Goal: Task Accomplishment & Management: Complete application form

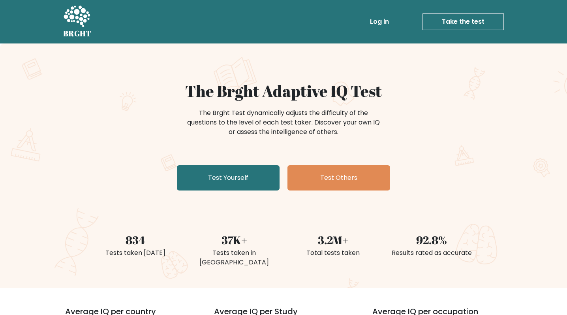
click at [392, 26] on link "Log in" at bounding box center [379, 22] width 25 height 16
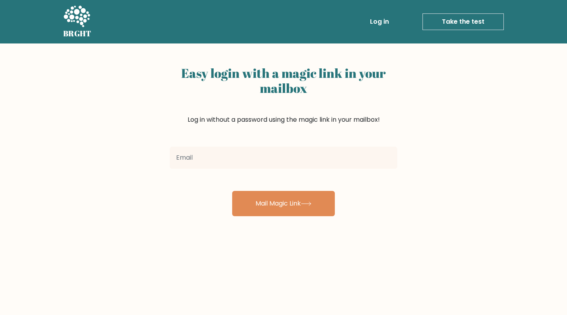
click at [206, 160] on input "email" at bounding box center [283, 157] width 227 height 22
type input "liam.reginaldjohn@gmail.com"
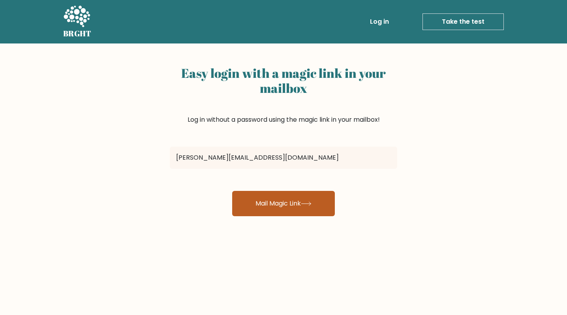
click at [283, 202] on button "Mail Magic Link" at bounding box center [283, 203] width 103 height 25
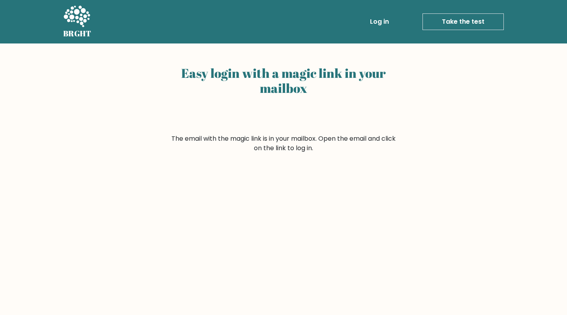
click at [374, 22] on link "Log in" at bounding box center [379, 22] width 25 height 16
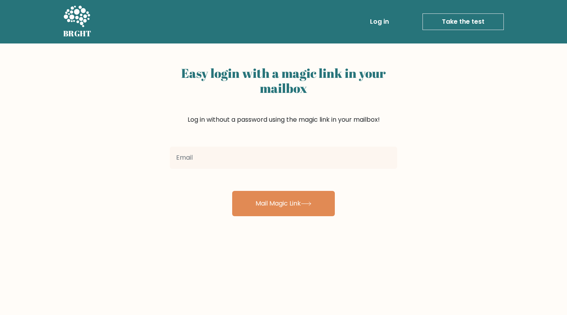
click at [246, 161] on input "email" at bounding box center [283, 157] width 227 height 22
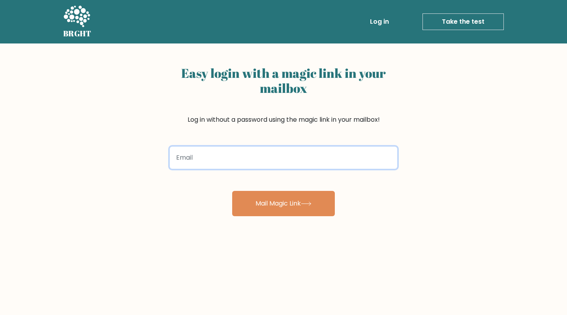
click at [244, 163] on input "email" at bounding box center [283, 157] width 227 height 22
type input "liam.reginaldjohn@gmail.com"
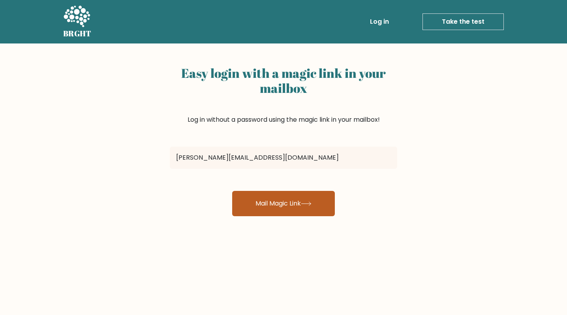
click at [255, 197] on button "Mail Magic Link" at bounding box center [283, 203] width 103 height 25
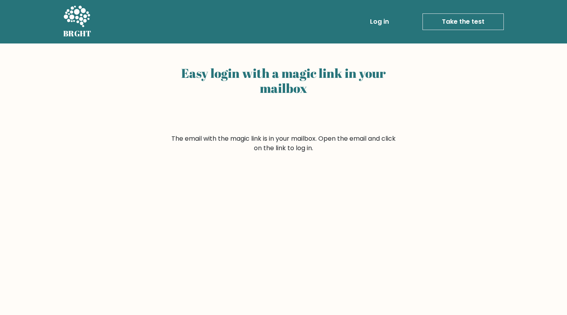
click at [387, 21] on link "Log in" at bounding box center [379, 22] width 25 height 16
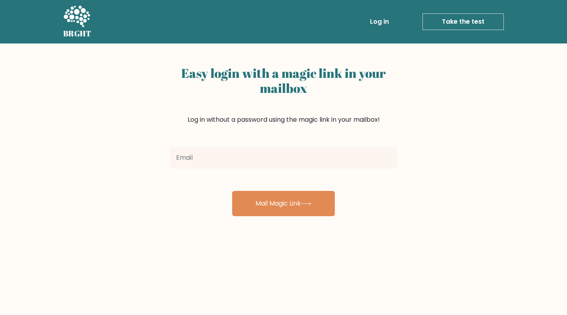
click at [229, 156] on input "email" at bounding box center [283, 157] width 227 height 22
type input "l"
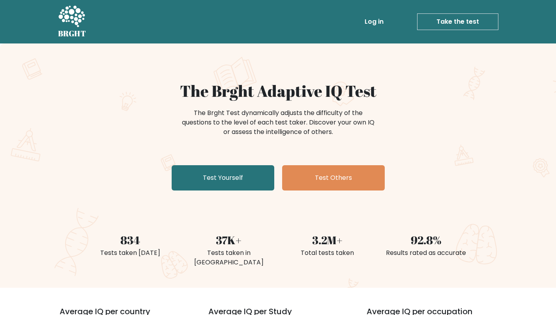
click at [373, 22] on link "Log in" at bounding box center [373, 22] width 25 height 16
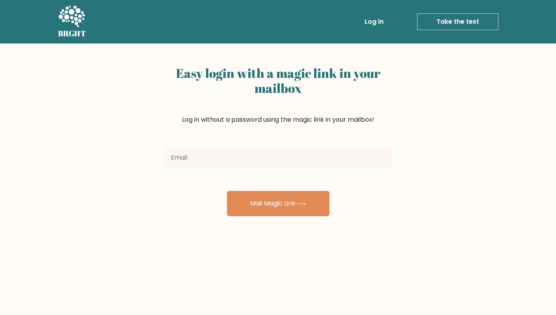
click at [232, 154] on input "email" at bounding box center [278, 157] width 227 height 22
click at [448, 21] on link "Take the test" at bounding box center [457, 21] width 81 height 17
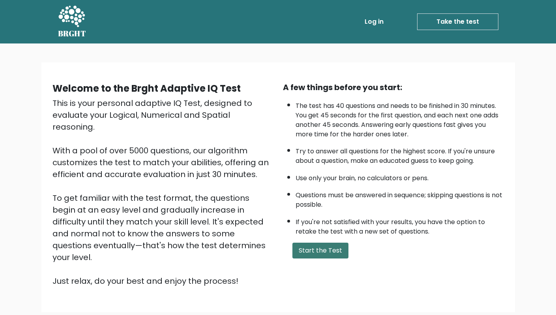
click at [309, 243] on button "Start the Test" at bounding box center [320, 250] width 56 height 16
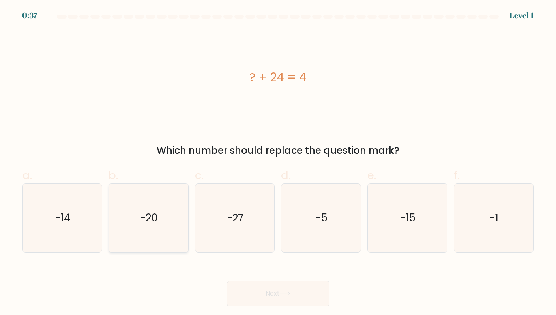
click at [141, 225] on text "-20" at bounding box center [148, 218] width 17 height 14
click at [278, 163] on input "b. -20" at bounding box center [278, 159] width 0 height 5
radio input "true"
click at [265, 288] on button "Next" at bounding box center [278, 293] width 103 height 25
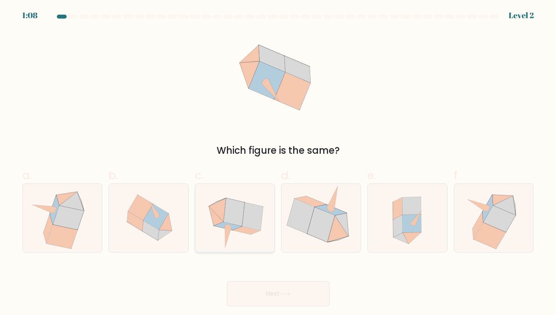
click at [250, 227] on icon at bounding box center [252, 216] width 21 height 28
click at [278, 163] on input "c." at bounding box center [278, 159] width 0 height 5
radio input "true"
click at [267, 296] on button "Next" at bounding box center [278, 293] width 103 height 25
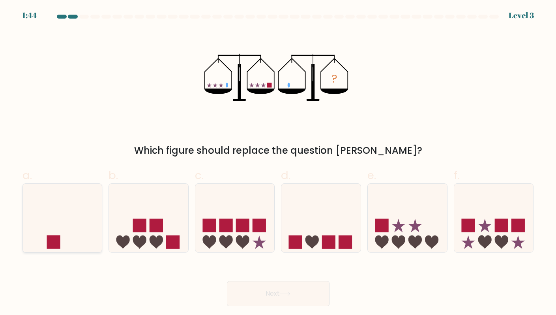
click at [77, 226] on icon at bounding box center [62, 218] width 79 height 66
click at [278, 163] on input "a." at bounding box center [278, 159] width 0 height 5
radio input "true"
click at [248, 286] on button "Next" at bounding box center [278, 293] width 103 height 25
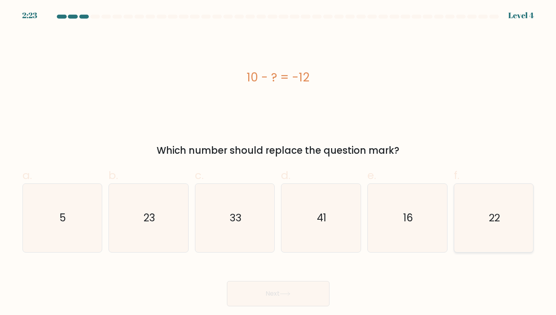
click at [506, 222] on icon "22" at bounding box center [494, 218] width 68 height 68
click at [279, 163] on input "f. 22" at bounding box center [278, 159] width 0 height 5
radio input "true"
click at [300, 297] on button "Next" at bounding box center [278, 293] width 103 height 25
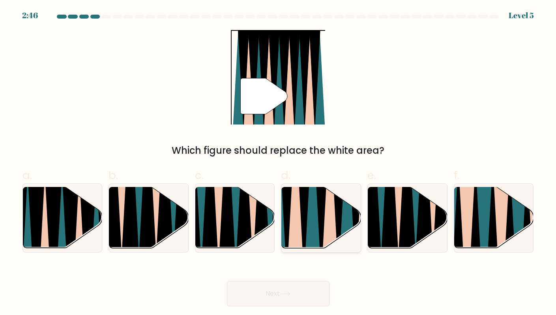
click at [309, 232] on icon at bounding box center [312, 186] width 17 height 158
click at [279, 163] on input "d." at bounding box center [278, 159] width 0 height 5
radio input "true"
click at [291, 296] on button "Next" at bounding box center [278, 293] width 103 height 25
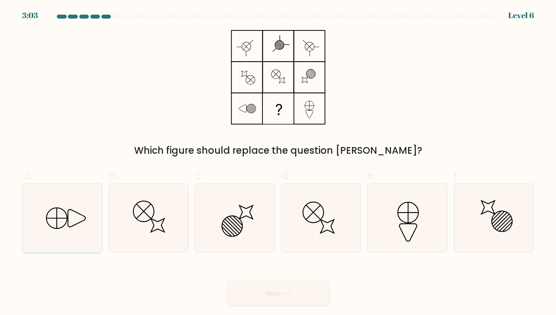
click at [86, 224] on icon at bounding box center [62, 218] width 68 height 68
click at [278, 163] on input "a." at bounding box center [278, 159] width 0 height 5
radio input "true"
click at [264, 297] on button "Next" at bounding box center [278, 293] width 103 height 25
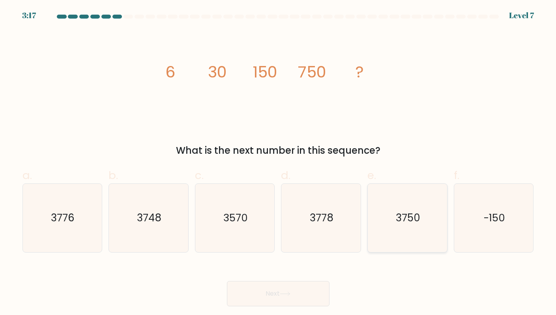
click at [408, 230] on icon "3750" at bounding box center [407, 218] width 68 height 68
click at [279, 163] on input "e. 3750" at bounding box center [278, 159] width 0 height 5
radio input "true"
click at [280, 296] on button "Next" at bounding box center [278, 293] width 103 height 25
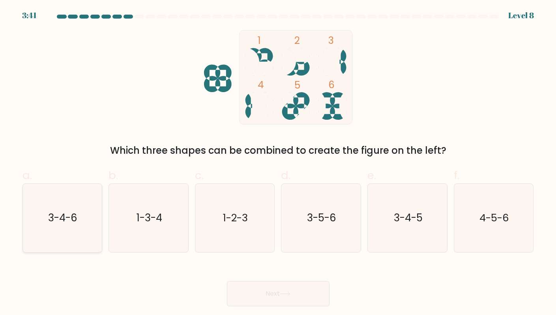
click at [49, 219] on text "3-4-6" at bounding box center [63, 218] width 29 height 14
click at [278, 163] on input "a. 3-4-6" at bounding box center [278, 159] width 0 height 5
radio input "true"
click at [285, 300] on button "Next" at bounding box center [278, 293] width 103 height 25
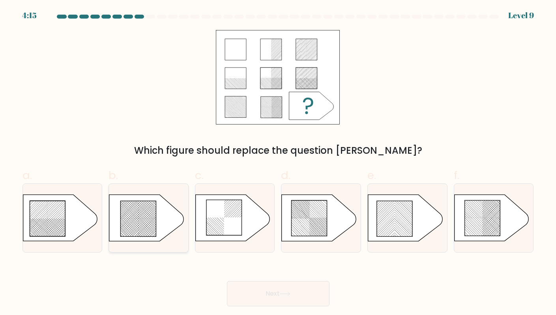
click at [151, 228] on rect at bounding box center [145, 234] width 313 height 313
click at [278, 163] on input "b." at bounding box center [278, 159] width 0 height 5
radio input "true"
click at [291, 302] on button "Next" at bounding box center [278, 293] width 103 height 25
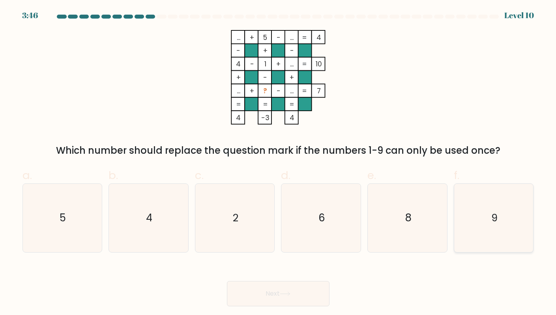
click at [491, 214] on text "9" at bounding box center [494, 218] width 6 height 14
click at [279, 163] on input "f. 9" at bounding box center [278, 159] width 0 height 5
radio input "true"
click at [301, 283] on button "Next" at bounding box center [278, 293] width 103 height 25
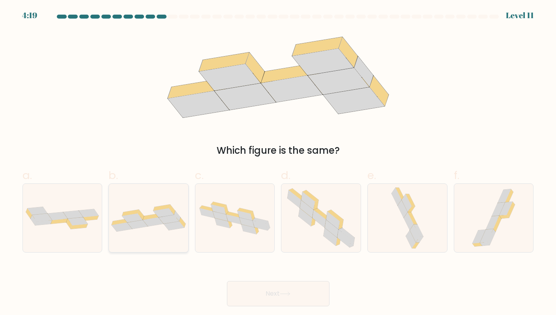
click at [165, 216] on icon at bounding box center [169, 219] width 21 height 9
click at [278, 163] on input "b." at bounding box center [278, 159] width 0 height 5
radio input "true"
click at [285, 296] on button "Next" at bounding box center [278, 293] width 103 height 25
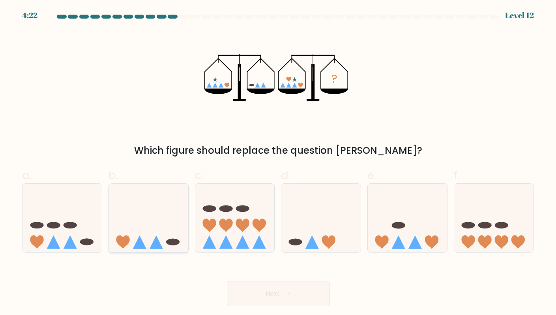
click at [161, 220] on icon at bounding box center [148, 218] width 79 height 66
click at [278, 163] on input "b." at bounding box center [278, 159] width 0 height 5
radio input "true"
click at [273, 283] on button "Next" at bounding box center [278, 293] width 103 height 25
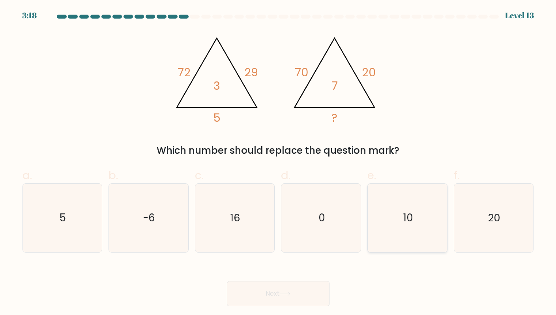
click at [411, 237] on icon "10" at bounding box center [407, 218] width 68 height 68
click at [279, 163] on input "e. 10" at bounding box center [278, 159] width 0 height 5
radio input "true"
click at [290, 289] on button "Next" at bounding box center [278, 293] width 103 height 25
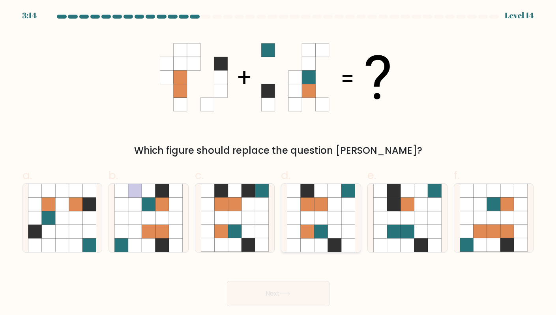
click at [325, 228] on icon at bounding box center [321, 231] width 13 height 13
click at [279, 163] on input "d." at bounding box center [278, 159] width 0 height 5
radio input "true"
click at [261, 292] on button "Next" at bounding box center [278, 293] width 103 height 25
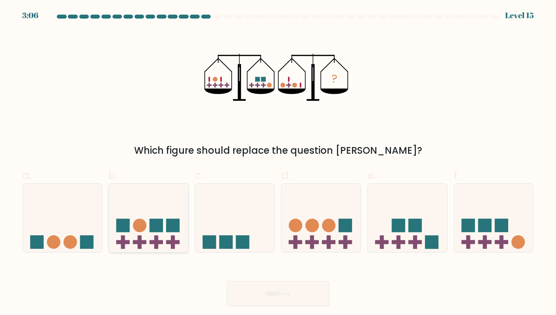
click at [180, 215] on icon at bounding box center [148, 218] width 79 height 66
click at [278, 163] on input "b." at bounding box center [278, 159] width 0 height 5
radio input "true"
click at [252, 232] on icon at bounding box center [234, 218] width 79 height 66
click at [278, 163] on input "c." at bounding box center [278, 159] width 0 height 5
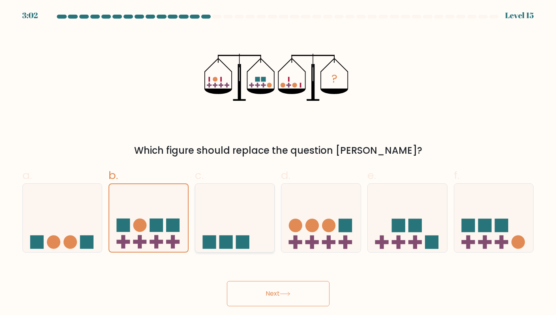
radio input "true"
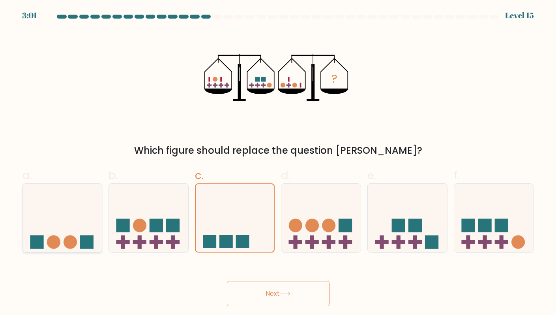
click at [77, 234] on icon at bounding box center [62, 218] width 79 height 66
click at [278, 163] on input "a." at bounding box center [278, 159] width 0 height 5
radio input "true"
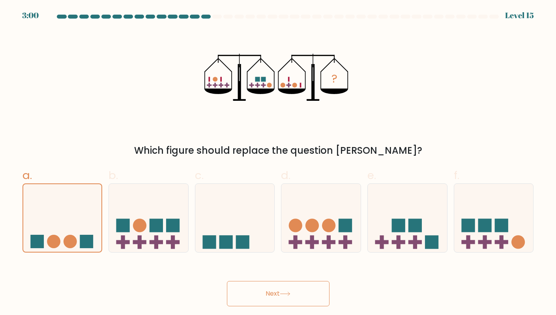
click at [250, 294] on button "Next" at bounding box center [278, 293] width 103 height 25
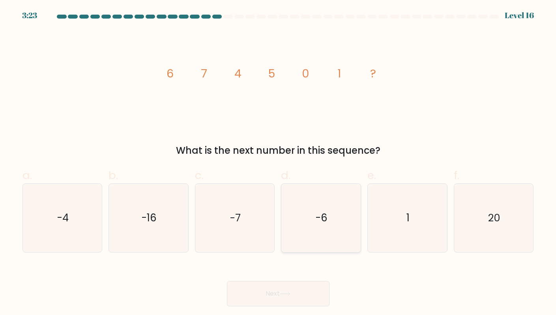
click at [300, 212] on icon "-6" at bounding box center [321, 218] width 68 height 68
click at [279, 163] on input "d. -6" at bounding box center [278, 159] width 0 height 5
radio input "true"
click at [255, 296] on button "Next" at bounding box center [278, 293] width 103 height 25
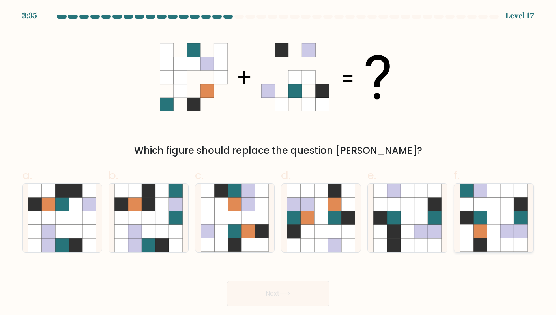
click at [496, 210] on icon at bounding box center [493, 203] width 13 height 13
click at [279, 163] on input "f." at bounding box center [278, 159] width 0 height 5
radio input "true"
click at [287, 289] on button "Next" at bounding box center [278, 293] width 103 height 25
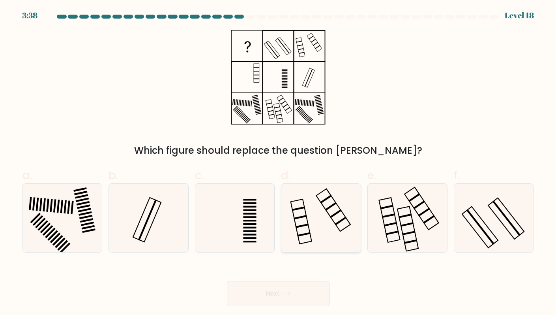
click at [315, 229] on icon at bounding box center [321, 218] width 68 height 68
click at [279, 163] on input "d." at bounding box center [278, 159] width 0 height 5
radio input "true"
click at [480, 235] on icon at bounding box center [494, 218] width 68 height 68
click at [279, 163] on input "f." at bounding box center [278, 159] width 0 height 5
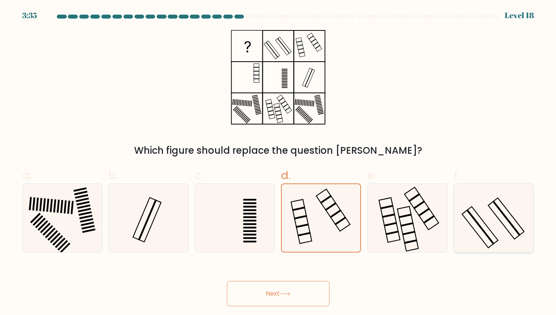
radio input "true"
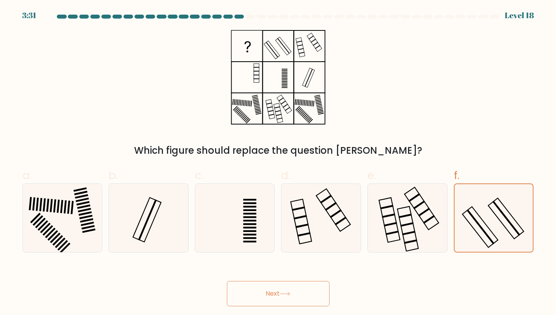
click at [288, 289] on button "Next" at bounding box center [278, 293] width 103 height 25
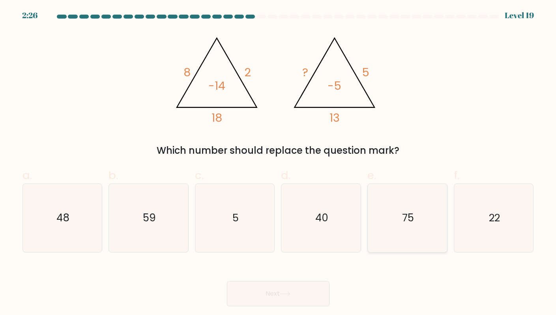
click at [386, 229] on icon "75" at bounding box center [407, 218] width 68 height 68
click at [279, 163] on input "e. 75" at bounding box center [278, 159] width 0 height 5
radio input "true"
click at [283, 287] on button "Next" at bounding box center [278, 293] width 103 height 25
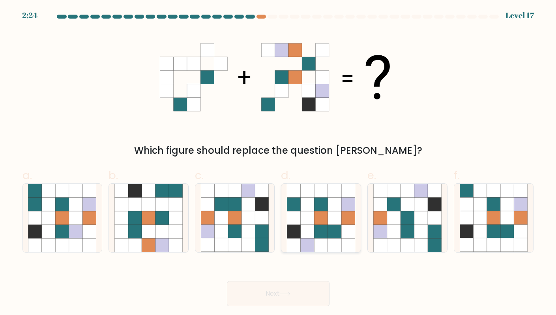
click at [313, 229] on icon at bounding box center [307, 231] width 13 height 13
click at [279, 163] on input "d." at bounding box center [278, 159] width 0 height 5
radio input "true"
click at [300, 293] on button "Next" at bounding box center [278, 293] width 103 height 25
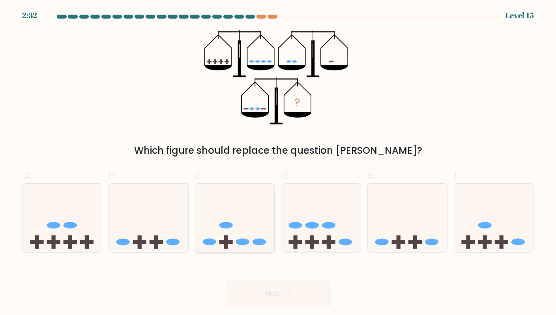
click at [242, 246] on icon at bounding box center [234, 218] width 79 height 66
click at [278, 163] on input "c." at bounding box center [278, 159] width 0 height 5
radio input "true"
click at [262, 290] on button "Next" at bounding box center [278, 293] width 103 height 25
